Goal: Find specific page/section: Find specific page/section

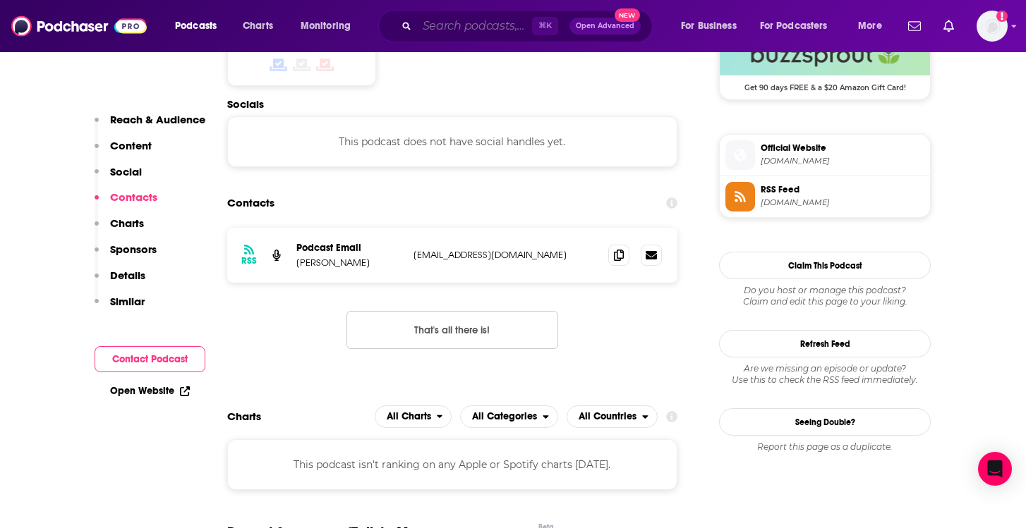
click at [438, 30] on input "Search podcasts, credits, & more..." at bounding box center [474, 26] width 115 height 23
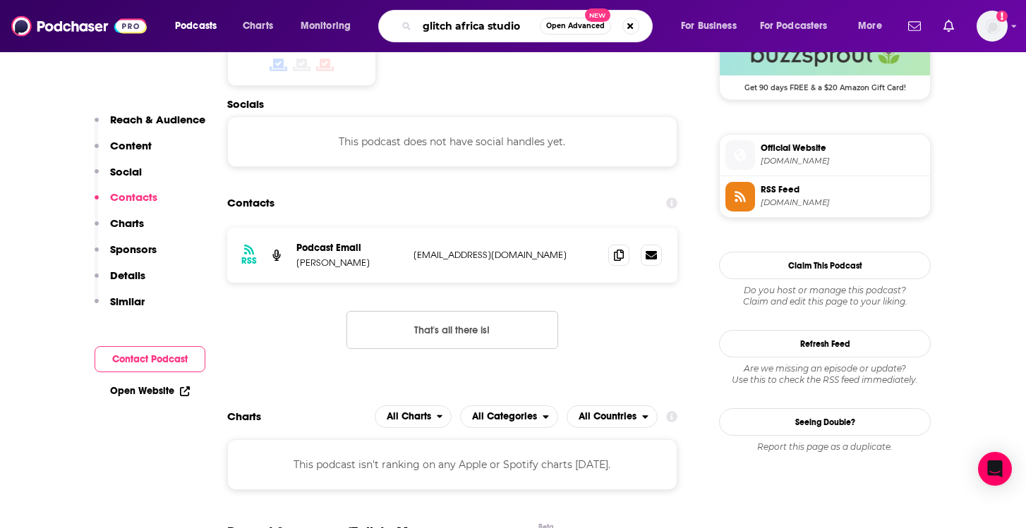
type input "glitch africa studios"
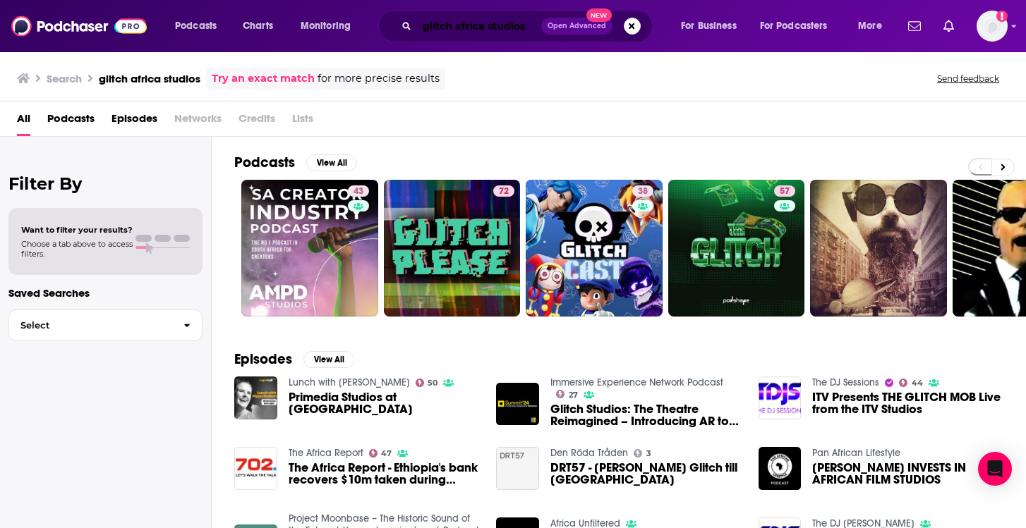
click at [524, 27] on input "glitch africa studios" at bounding box center [479, 26] width 124 height 23
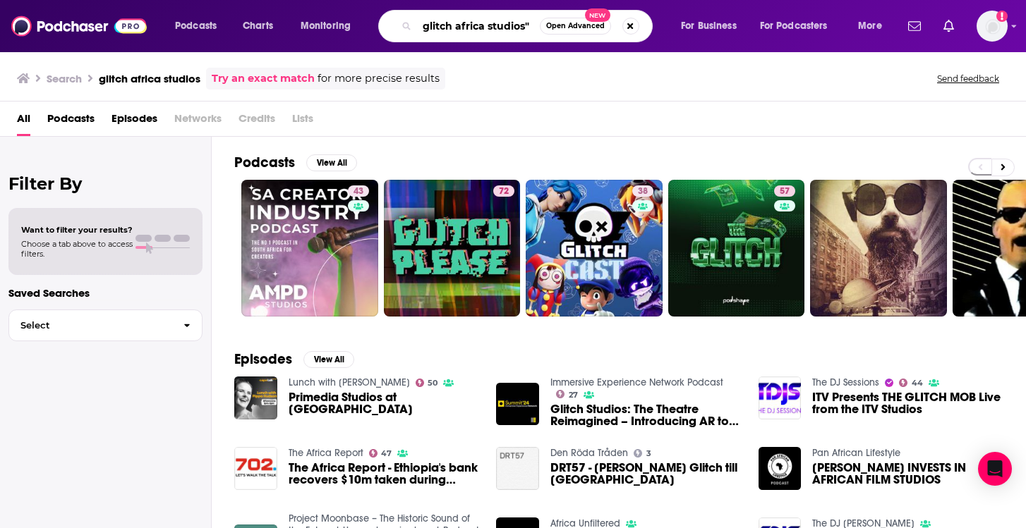
click at [426, 28] on input "glitch africa studios"" at bounding box center [478, 26] width 123 height 23
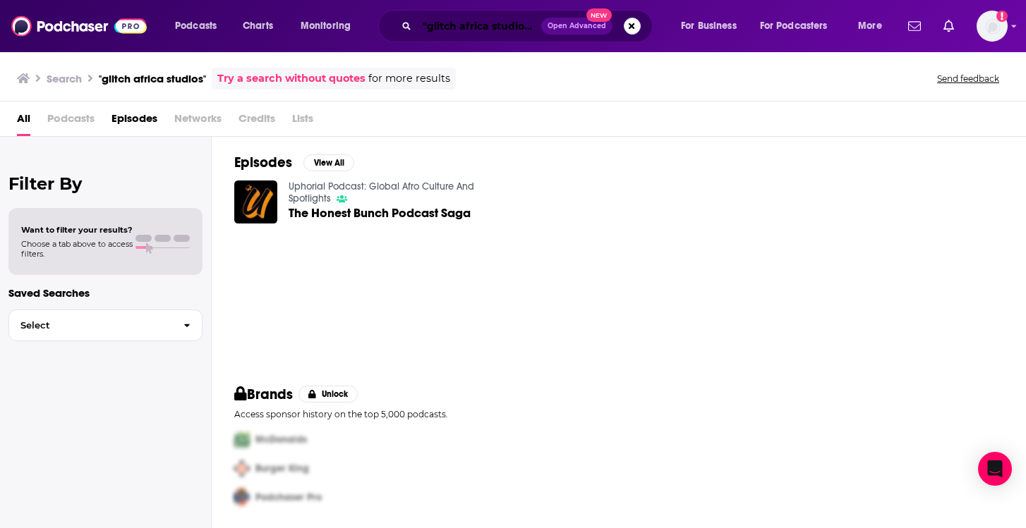
click at [451, 26] on input ""glitch africa studios"" at bounding box center [479, 26] width 124 height 23
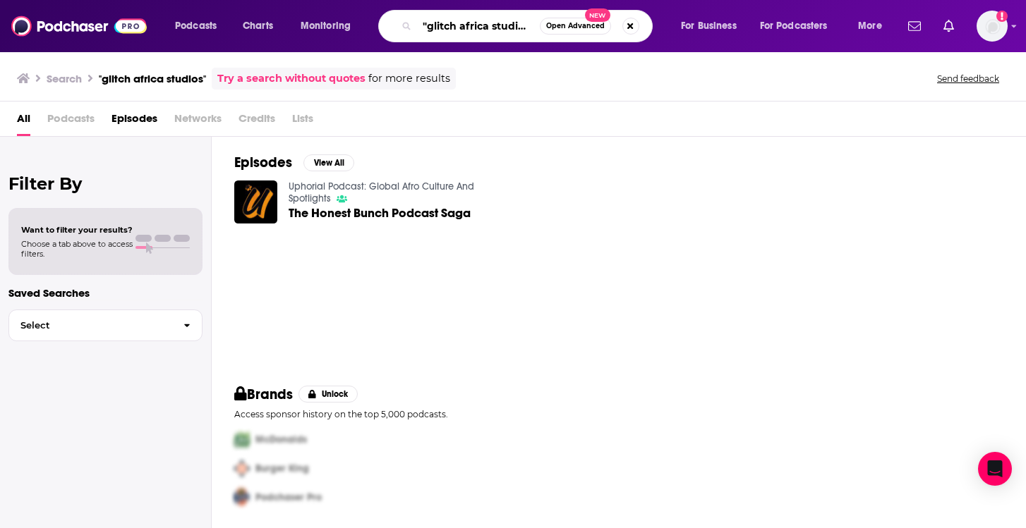
click at [451, 26] on input ""glitch africa studios"" at bounding box center [478, 26] width 123 height 23
drag, startPoint x: 498, startPoint y: 27, endPoint x: 427, endPoint y: 30, distance: 71.3
click at [427, 30] on input ""africa studios"" at bounding box center [478, 26] width 123 height 23
type input ""shxtsngigs""
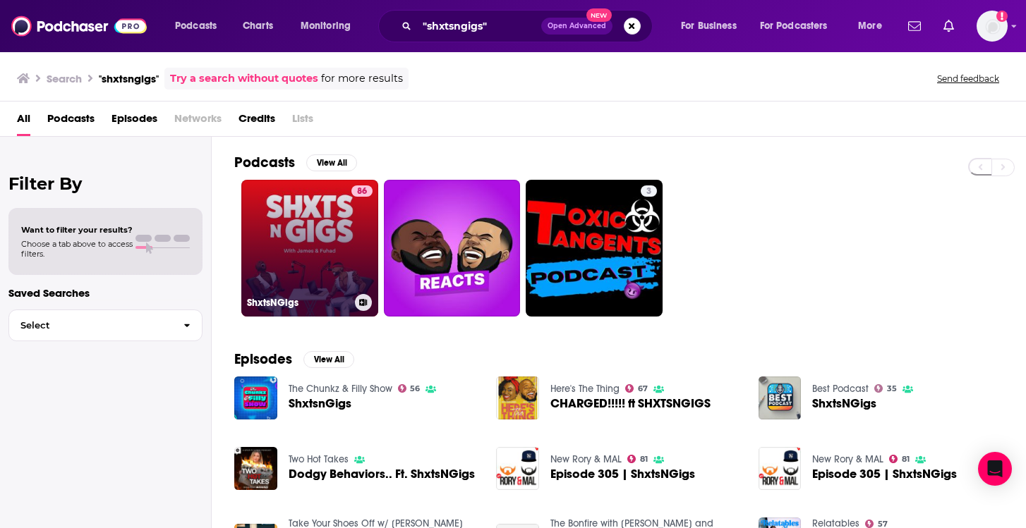
click at [323, 210] on link "86 ShxtsNGigs" at bounding box center [309, 248] width 137 height 137
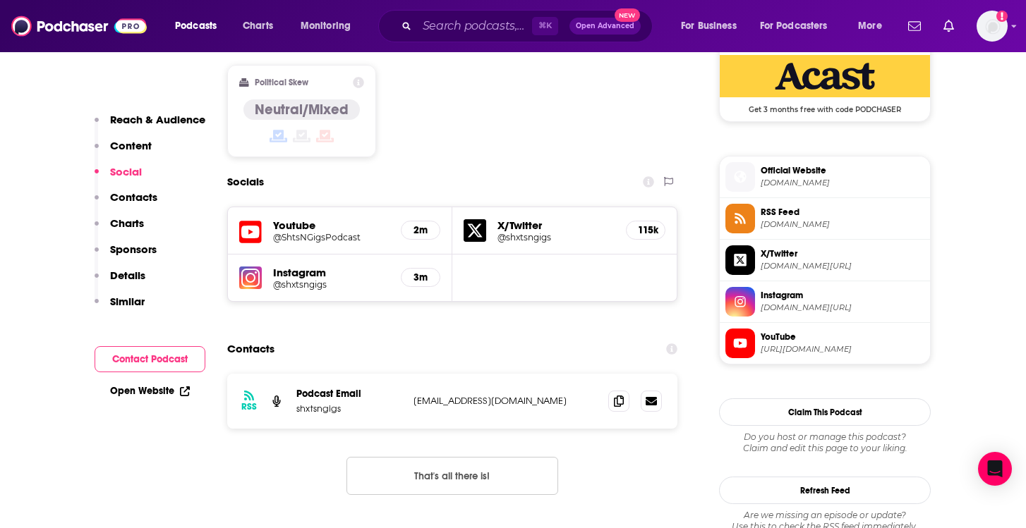
scroll to position [1180, 0]
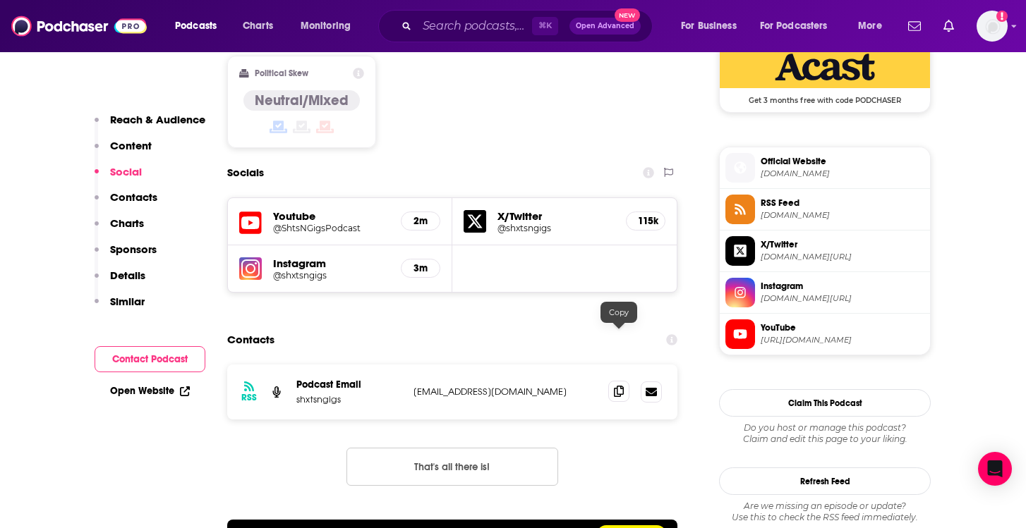
click at [618, 386] on icon at bounding box center [619, 391] width 10 height 11
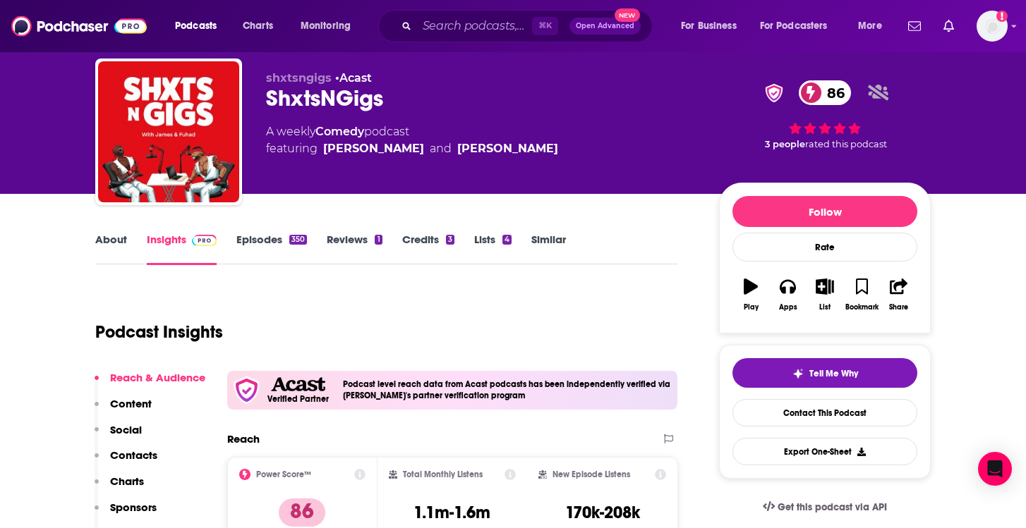
scroll to position [0, 0]
